Goal: Book appointment/travel/reservation

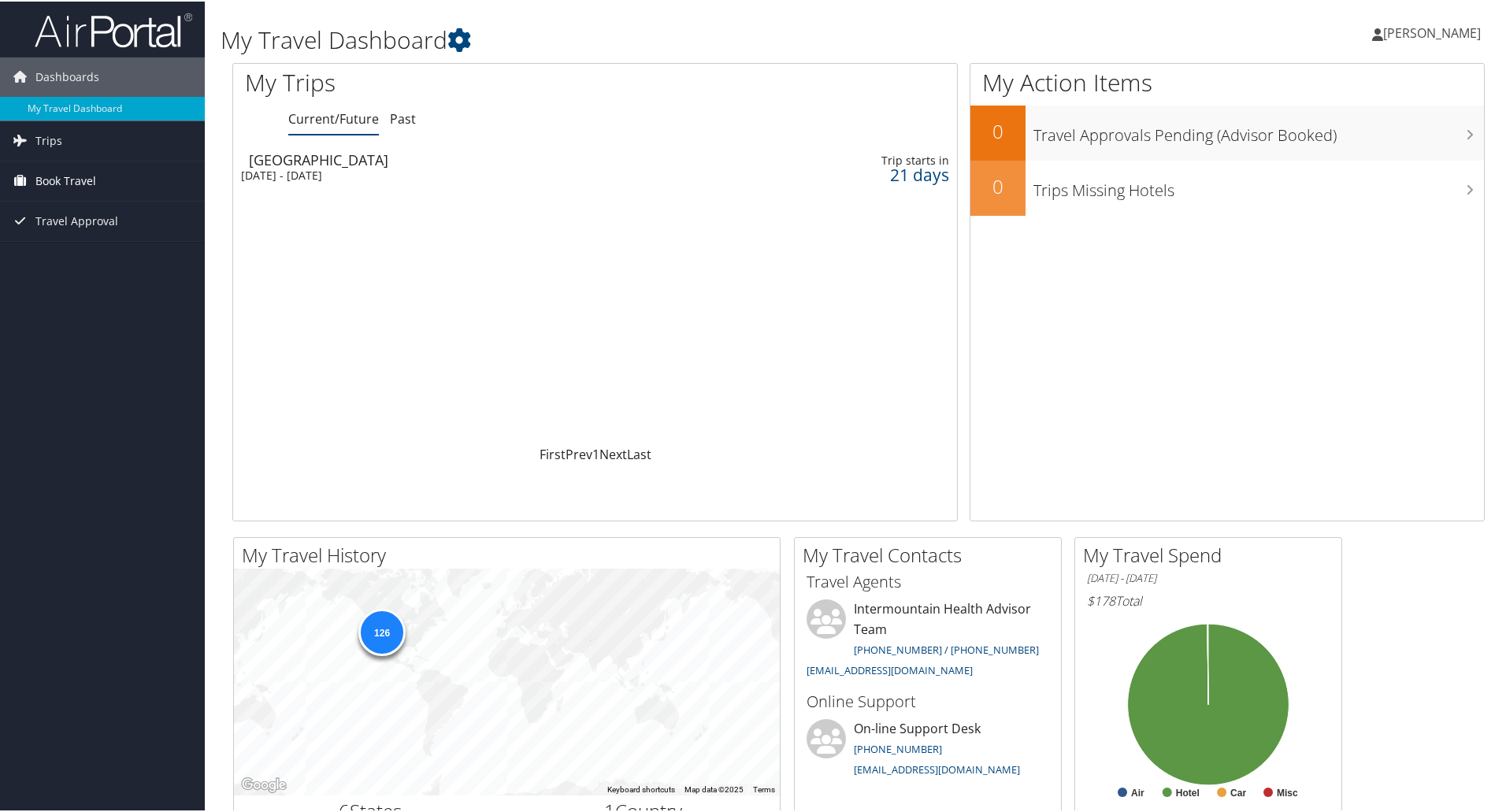
click at [61, 182] on span "Book Travel" at bounding box center [65, 179] width 61 height 40
click at [124, 257] on link "Book/Manage Online Trips" at bounding box center [102, 258] width 205 height 24
